Goal: Transaction & Acquisition: Purchase product/service

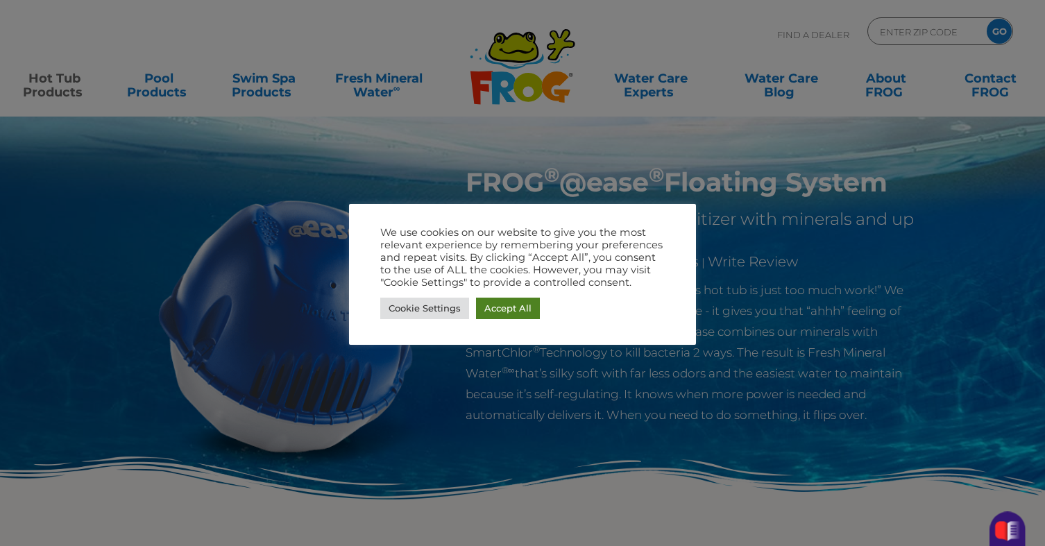
click at [515, 311] on link "Accept All" at bounding box center [508, 309] width 64 height 22
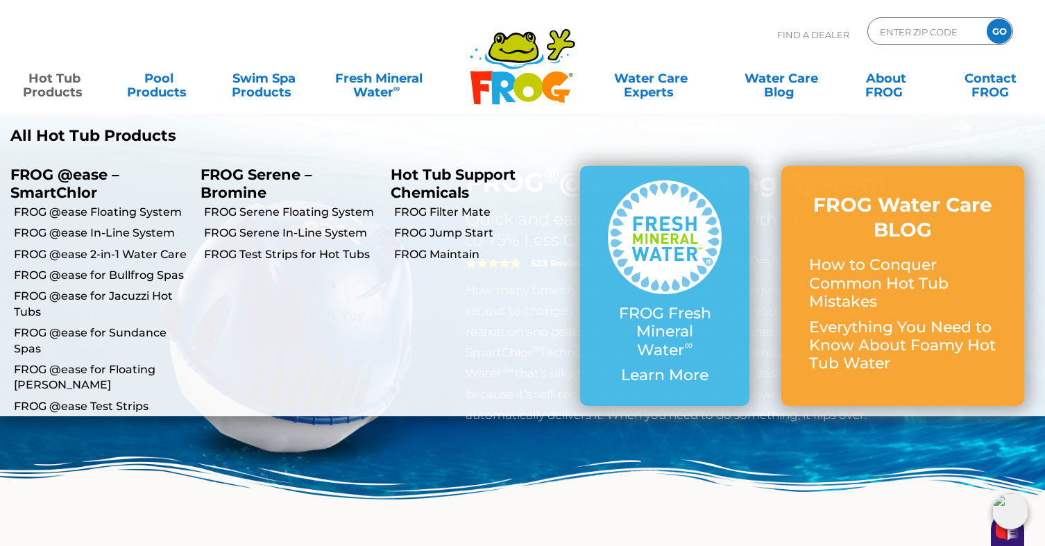
click at [49, 76] on link "Hot Tub Products" at bounding box center [54, 79] width 81 height 28
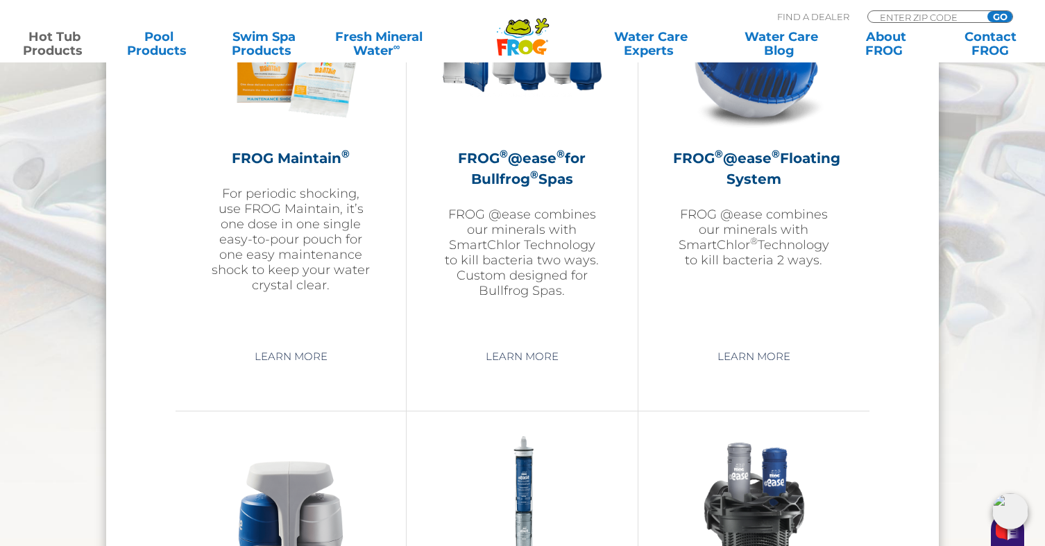
scroll to position [1623, 0]
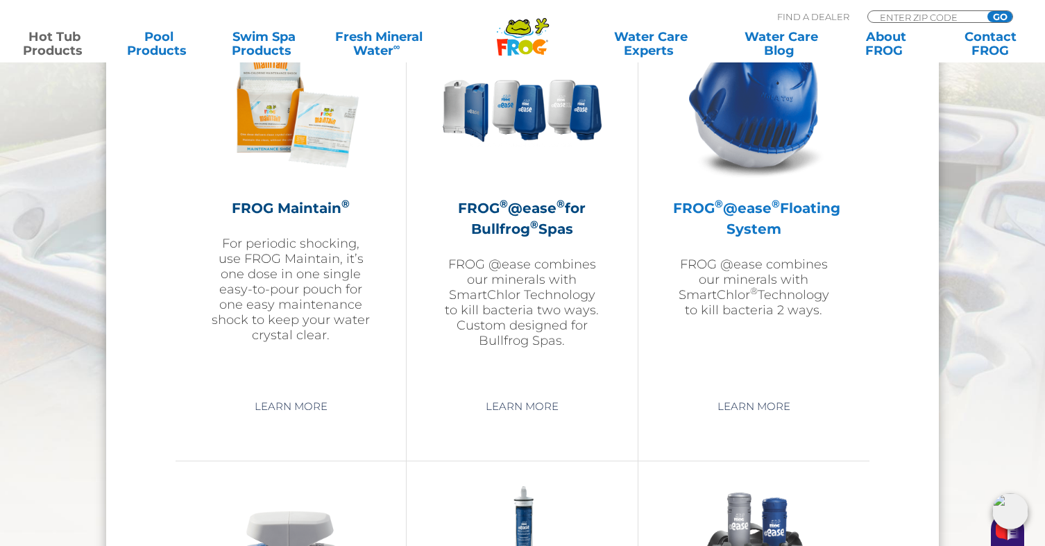
click at [758, 223] on h2 "FROG ® @ease ® Floating System" at bounding box center [754, 219] width 162 height 42
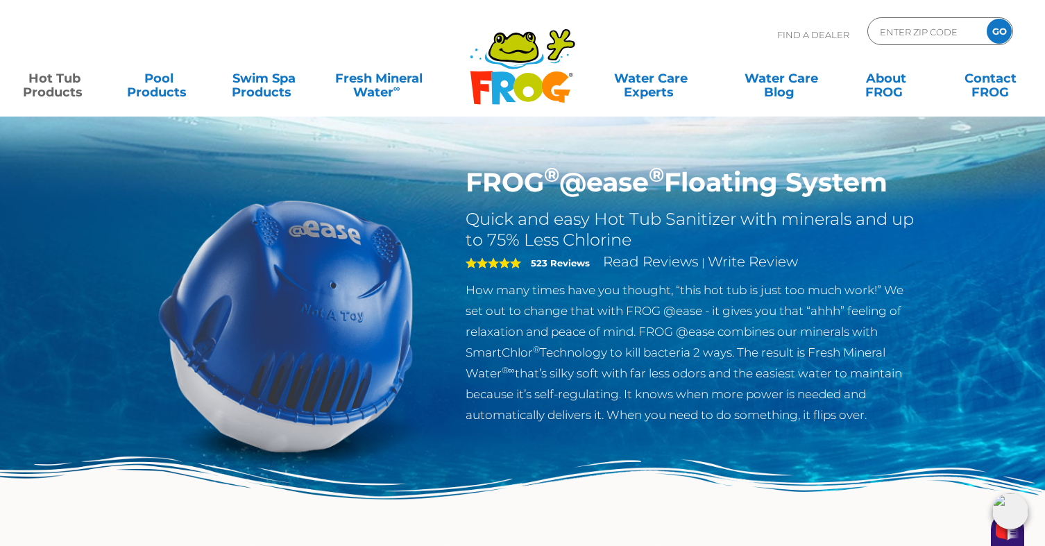
click at [370, 278] on img at bounding box center [286, 325] width 318 height 318
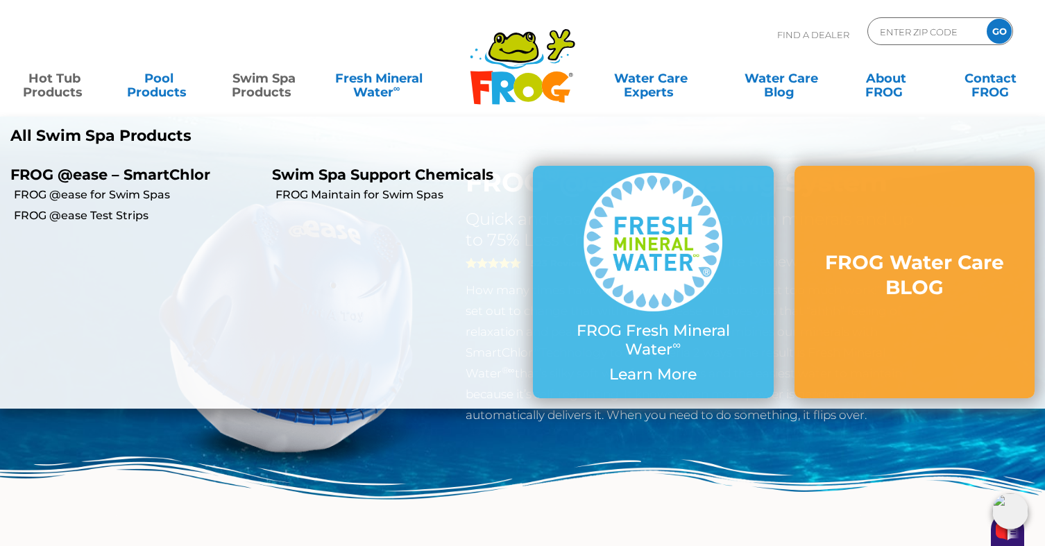
click at [273, 80] on link "Swim Spa Products" at bounding box center [263, 79] width 81 height 28
